Goal: Navigation & Orientation: Find specific page/section

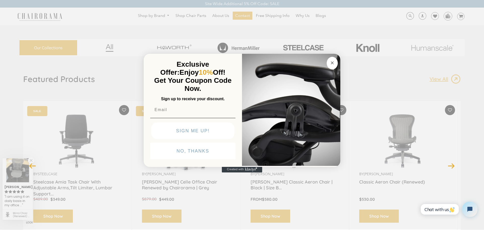
click at [342, 64] on div "Close dialog Exclusive Offer: Enjoy 10% Off! Get Your Coupon Code Now. Sign up …" at bounding box center [242, 114] width 484 height 230
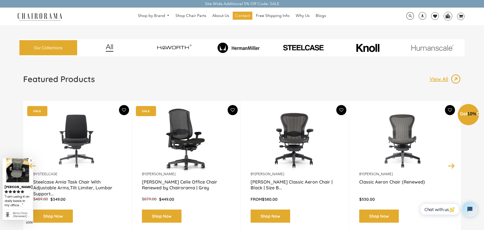
click at [336, 68] on button "Close dialog" at bounding box center [332, 74] width 11 height 13
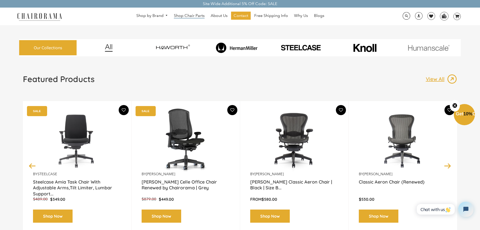
click at [187, 16] on span "Shop Chair Parts" at bounding box center [189, 15] width 31 height 5
